Goal: Information Seeking & Learning: Learn about a topic

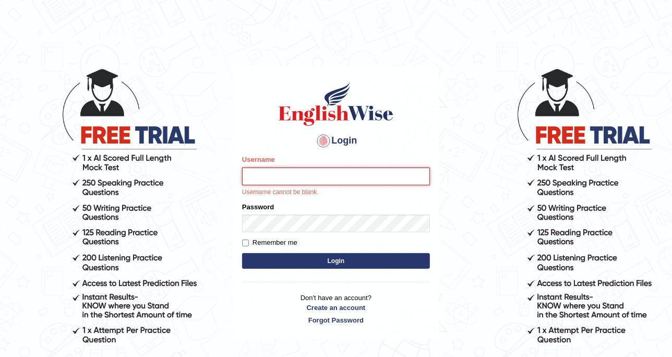
type input "DishaEw"
click at [328, 267] on button "Login" at bounding box center [336, 261] width 188 height 16
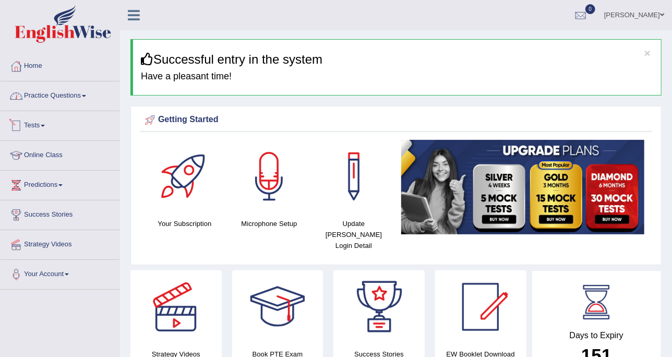
click at [57, 99] on link "Practice Questions" at bounding box center [60, 94] width 119 height 26
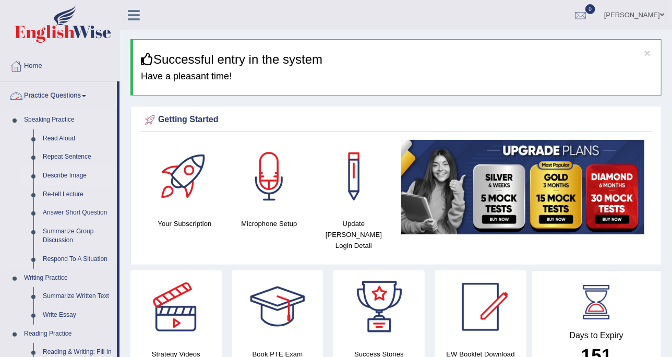
click at [86, 177] on link "Describe Image" at bounding box center [77, 176] width 79 height 19
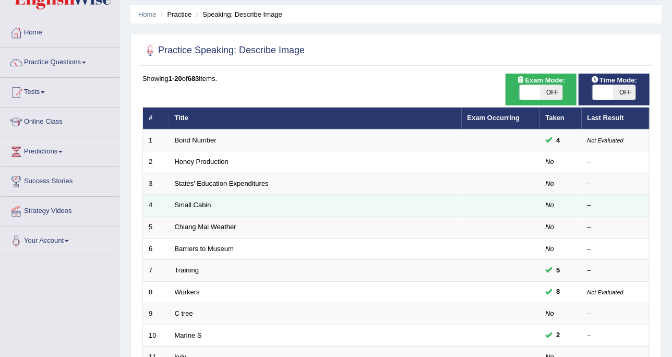
scroll to position [131, 0]
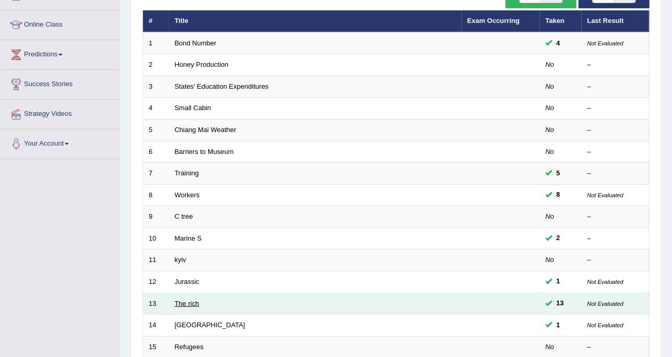
click at [189, 300] on link "The rich" at bounding box center [187, 304] width 25 height 8
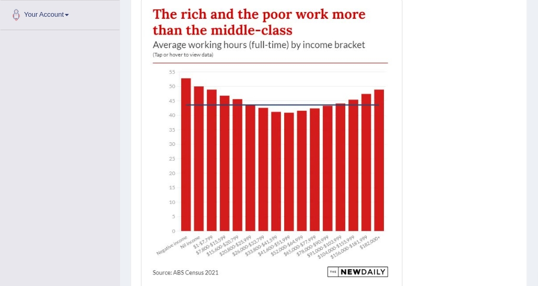
scroll to position [280, 0]
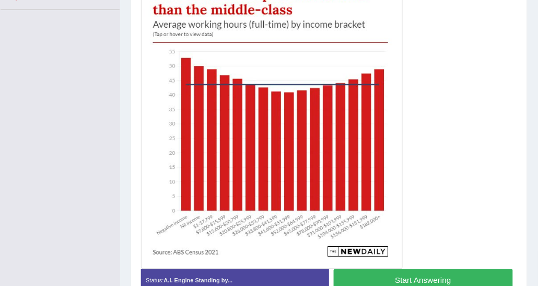
drag, startPoint x: 443, startPoint y: 49, endPoint x: 447, endPoint y: 41, distance: 8.9
click at [443, 49] on div at bounding box center [329, 123] width 376 height 289
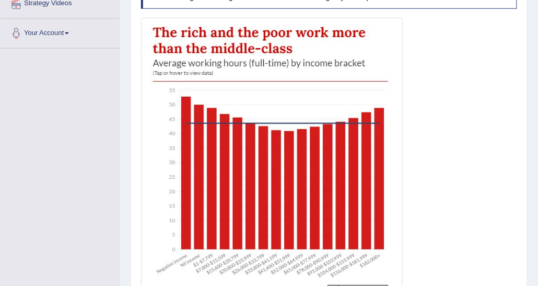
scroll to position [228, 0]
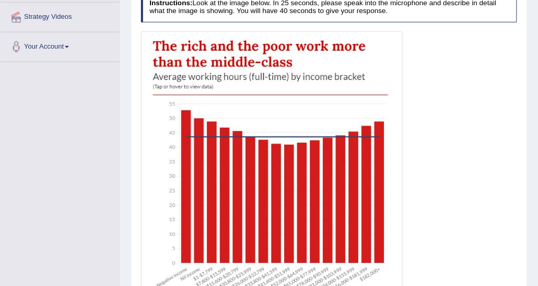
click at [440, 197] on div at bounding box center [329, 175] width 376 height 289
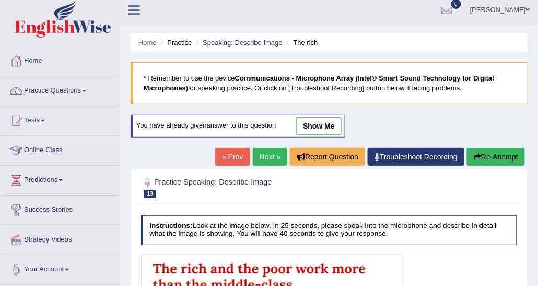
scroll to position [0, 0]
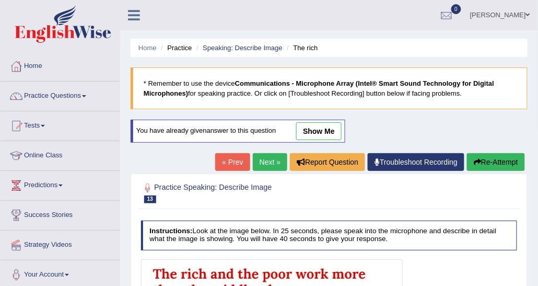
click at [184, 46] on li "Practice" at bounding box center [174, 48] width 33 height 10
click at [215, 45] on link "Speaking: Describe Image" at bounding box center [242, 48] width 79 height 8
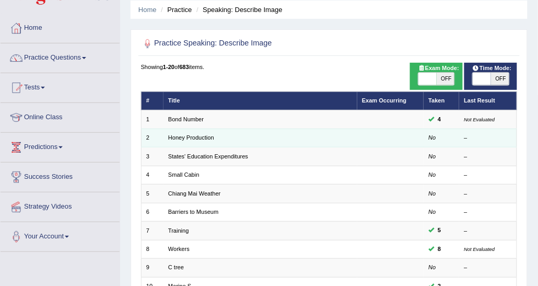
scroll to position [52, 0]
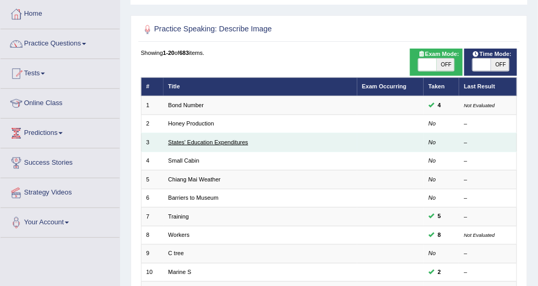
click at [191, 140] on link "States' Education Expenditures" at bounding box center [208, 142] width 80 height 6
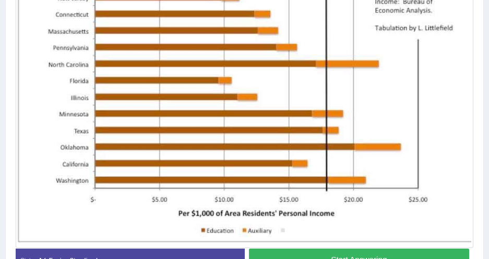
scroll to position [351, 0]
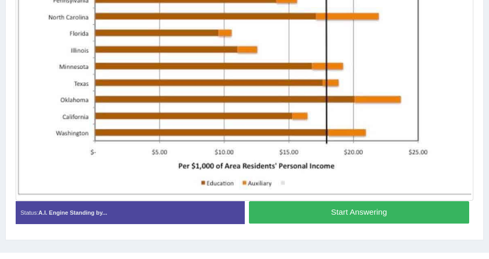
click at [322, 214] on button "Start Answering" at bounding box center [359, 213] width 220 height 22
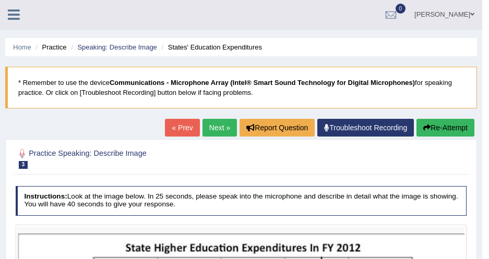
scroll to position [0, 0]
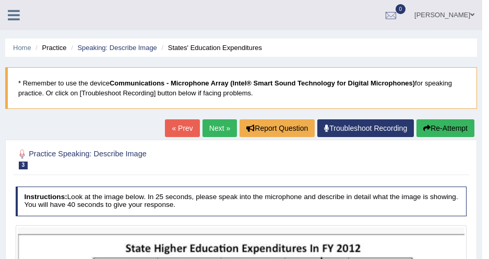
click at [112, 52] on li "Speaking: Describe Image" at bounding box center [112, 48] width 89 height 10
click at [112, 47] on link "Speaking: Describe Image" at bounding box center [116, 48] width 79 height 8
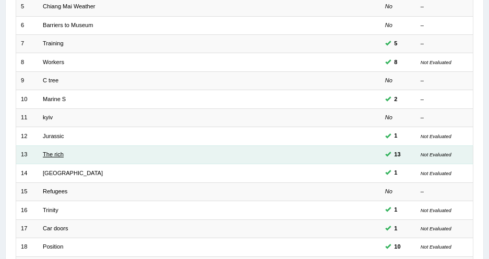
click at [49, 151] on link "The rich" at bounding box center [53, 154] width 21 height 6
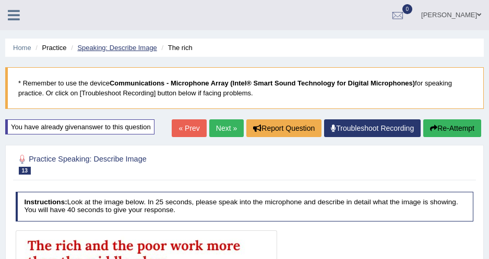
click at [108, 50] on link "Speaking: Describe Image" at bounding box center [116, 48] width 79 height 8
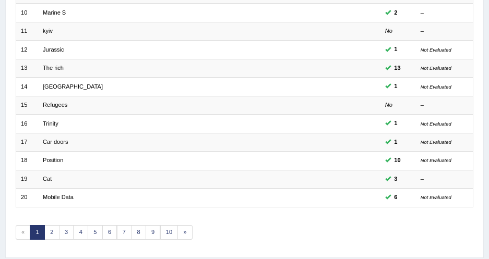
scroll to position [342, 0]
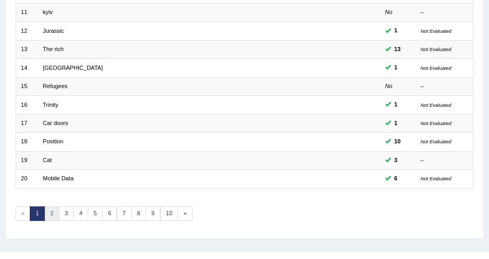
click at [51, 207] on link "2" at bounding box center [51, 214] width 15 height 15
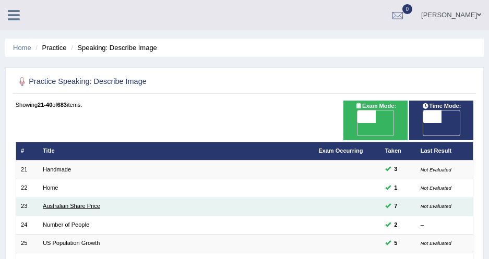
click at [56, 203] on link "Australian Share Price" at bounding box center [71, 206] width 57 height 6
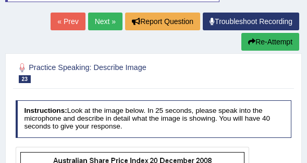
scroll to position [130, 0]
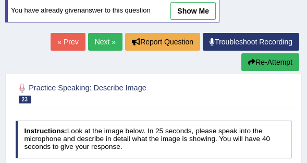
drag, startPoint x: 194, startPoint y: 13, endPoint x: 166, endPoint y: 87, distance: 79.3
click at [194, 13] on link "show me" at bounding box center [193, 11] width 45 height 18
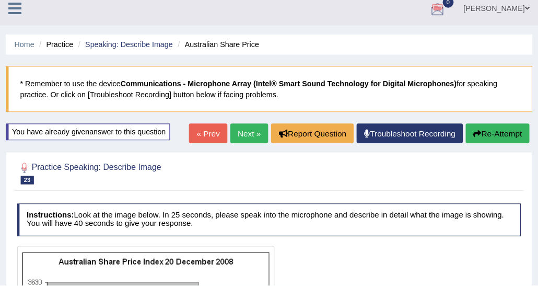
scroll to position [7, 0]
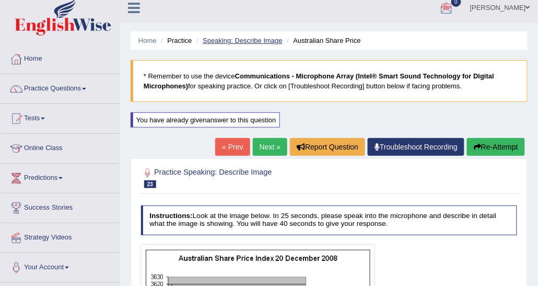
drag, startPoint x: 277, startPoint y: 0, endPoint x: 210, endPoint y: 41, distance: 79.0
click at [210, 41] on link "Speaking: Describe Image" at bounding box center [242, 41] width 79 height 8
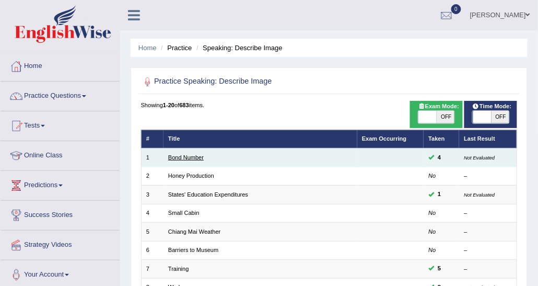
click at [199, 158] on link "Bond Number" at bounding box center [186, 157] width 36 height 6
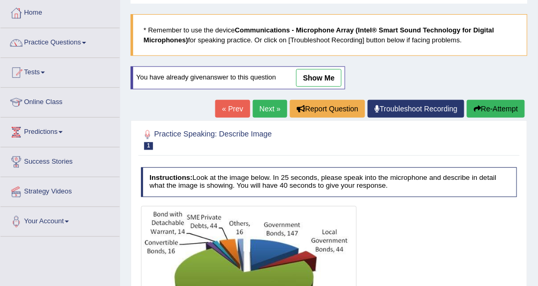
scroll to position [1, 0]
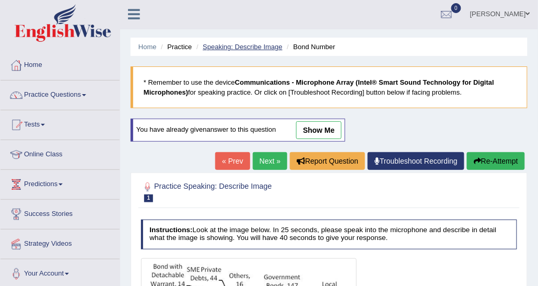
click at [269, 48] on link "Speaking: Describe Image" at bounding box center [242, 47] width 79 height 8
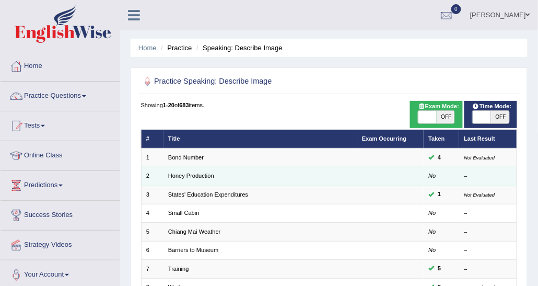
scroll to position [52, 0]
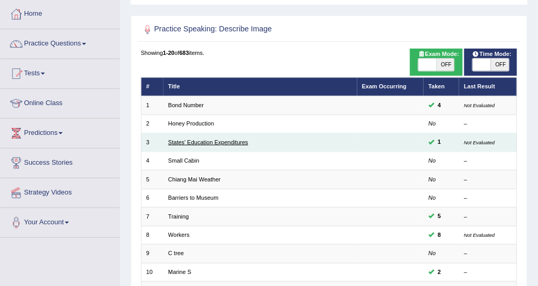
click at [199, 139] on link "States' Education Expenditures" at bounding box center [208, 142] width 80 height 6
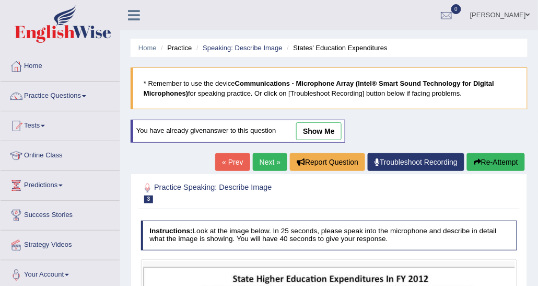
click at [268, 163] on link "Next »" at bounding box center [270, 162] width 34 height 18
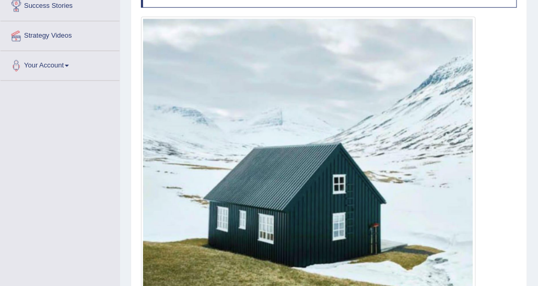
scroll to position [104, 0]
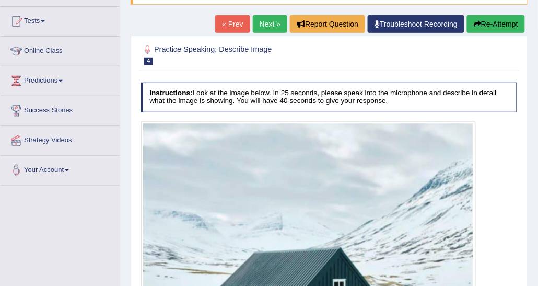
click at [280, 22] on link "Next »" at bounding box center [270, 24] width 34 height 18
